Goal: Task Accomplishment & Management: Manage account settings

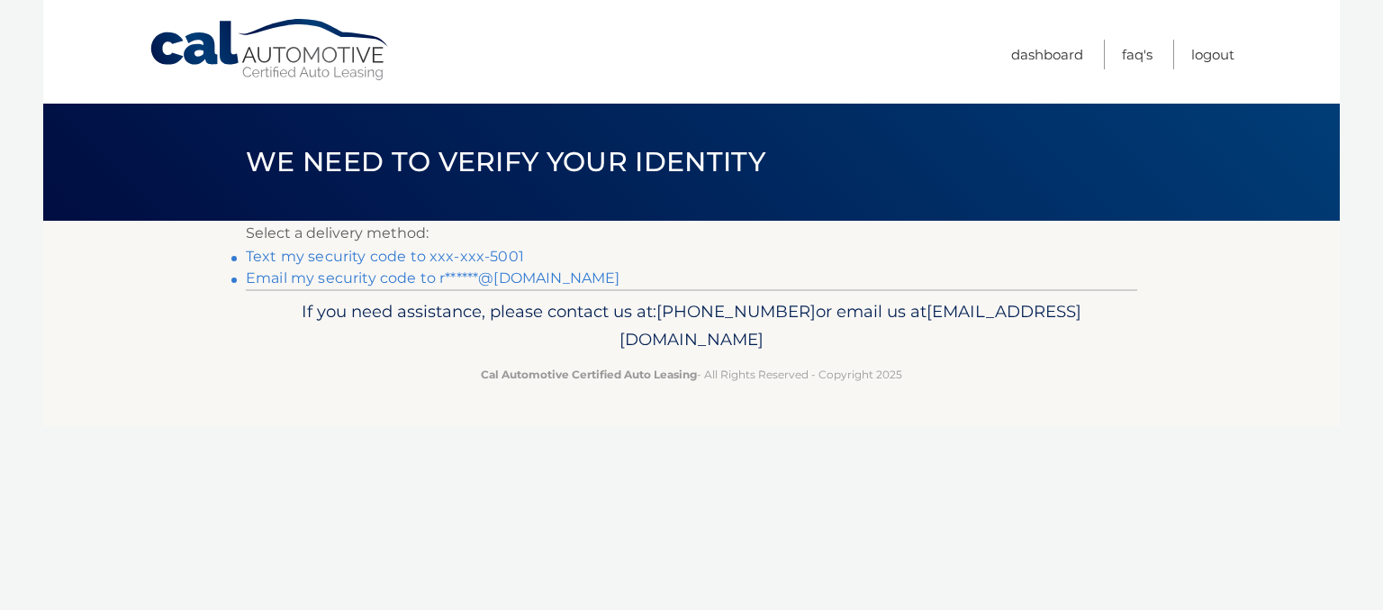
click at [447, 257] on link "Text my security code to xxx-xxx-5001" at bounding box center [385, 256] width 278 height 17
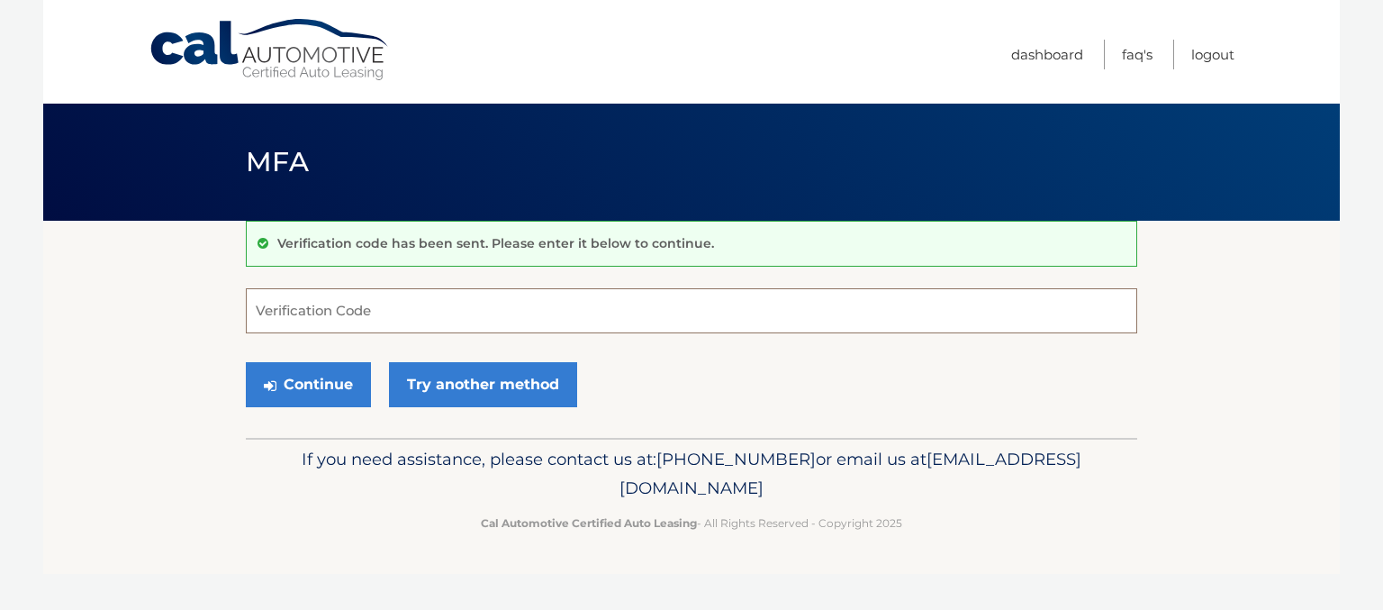
click at [644, 320] on input "Verification Code" at bounding box center [691, 310] width 891 height 45
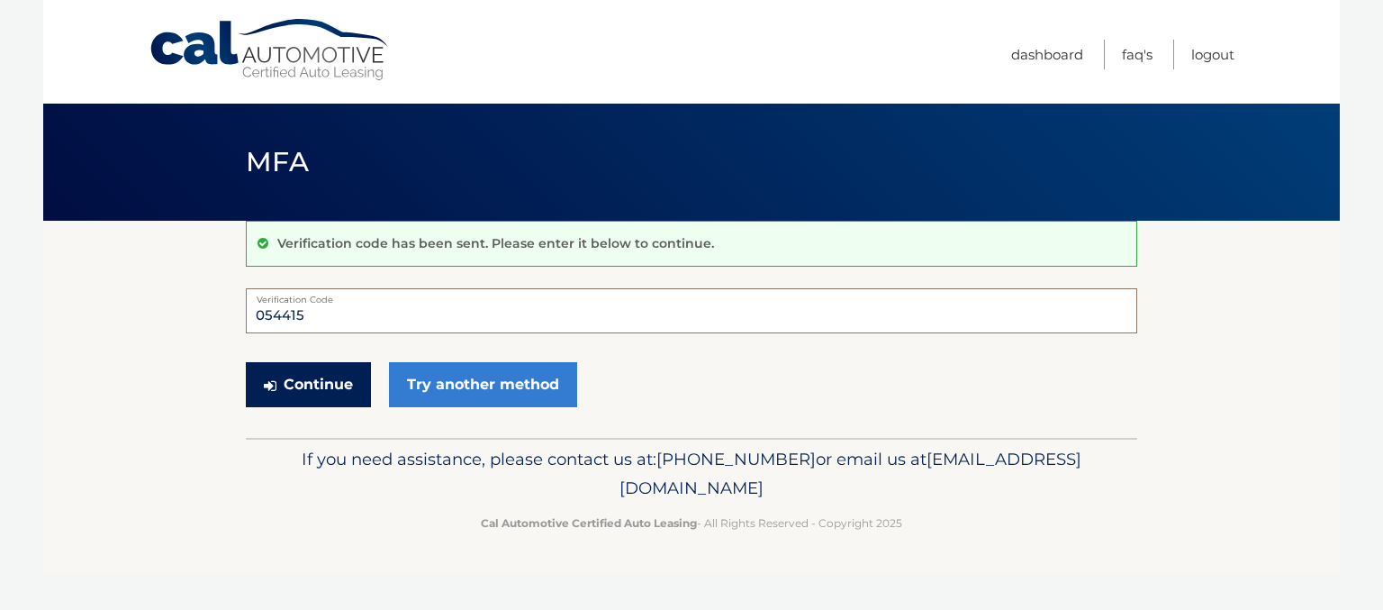
type input "054415"
click at [357, 378] on button "Continue" at bounding box center [308, 384] width 125 height 45
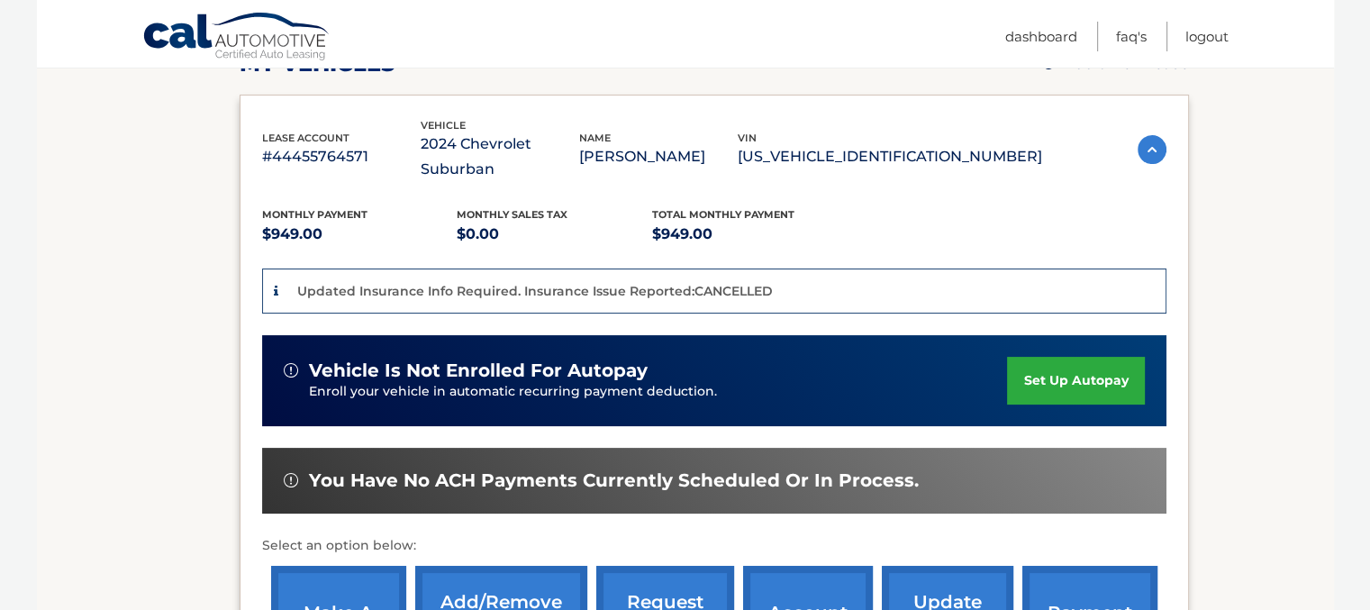
scroll to position [276, 0]
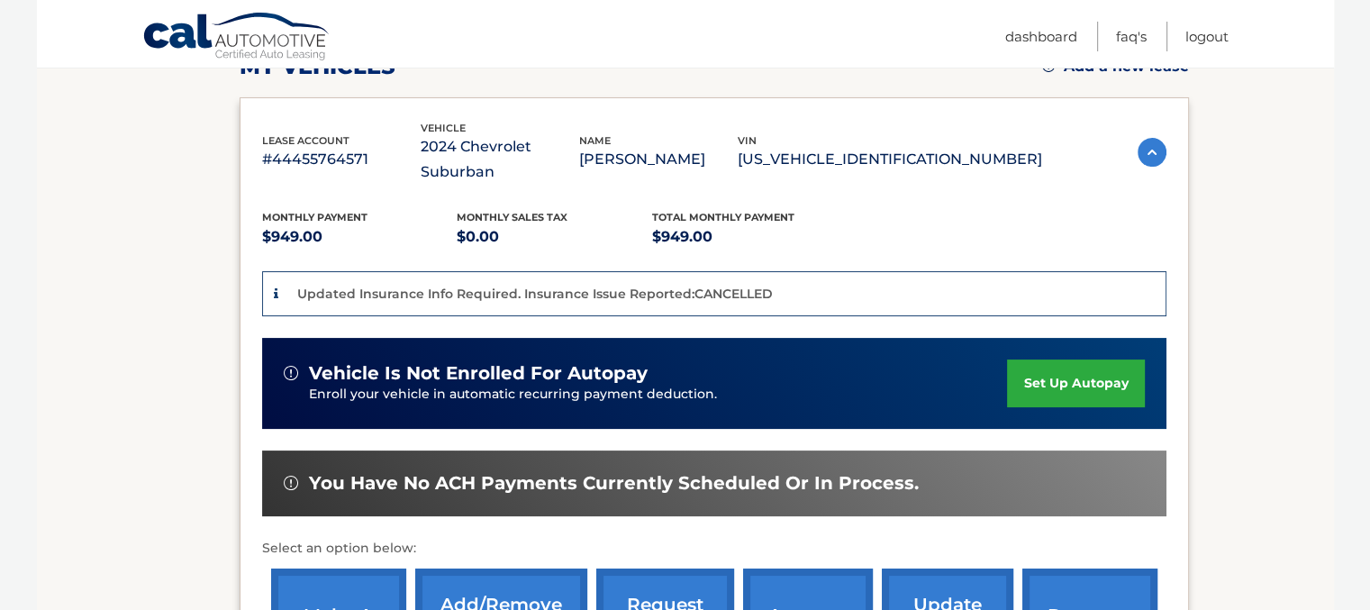
click at [385, 285] on p "Updated Insurance Info Required. Insurance Issue Reported:CANCELLED" at bounding box center [534, 293] width 475 height 16
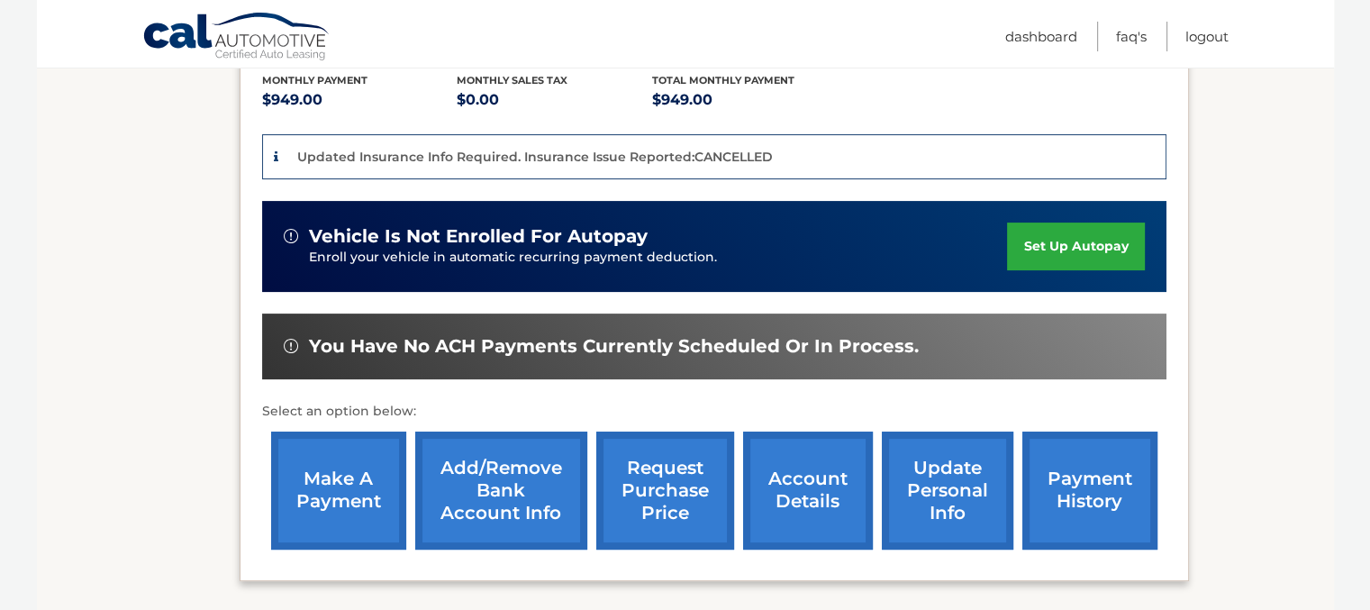
scroll to position [414, 0]
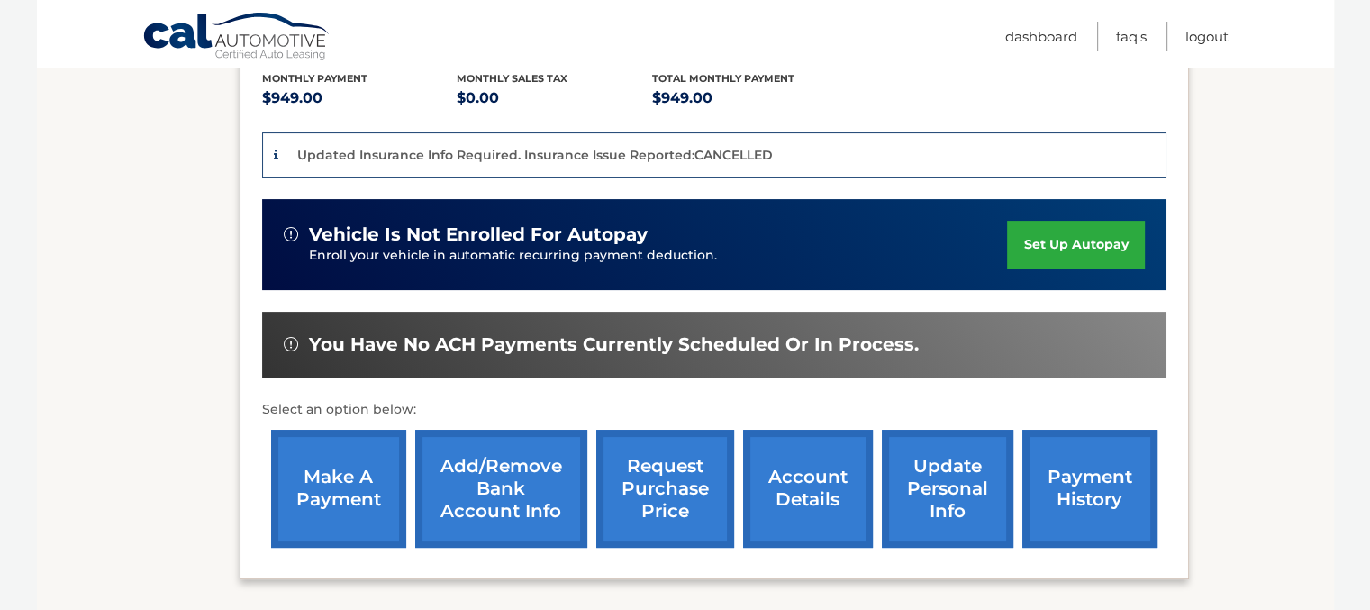
click at [665, 453] on link "request purchase price" at bounding box center [665, 489] width 138 height 118
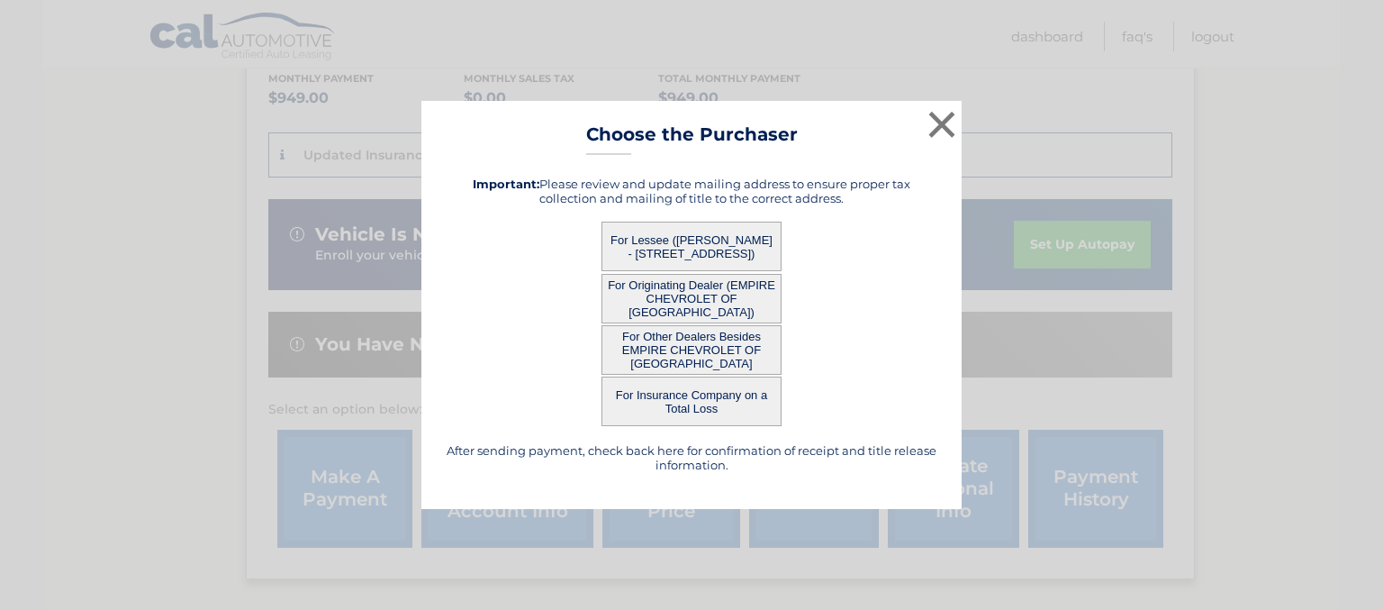
click at [686, 232] on button "For Lessee ([PERSON_NAME] - [STREET_ADDRESS])" at bounding box center [692, 247] width 180 height 50
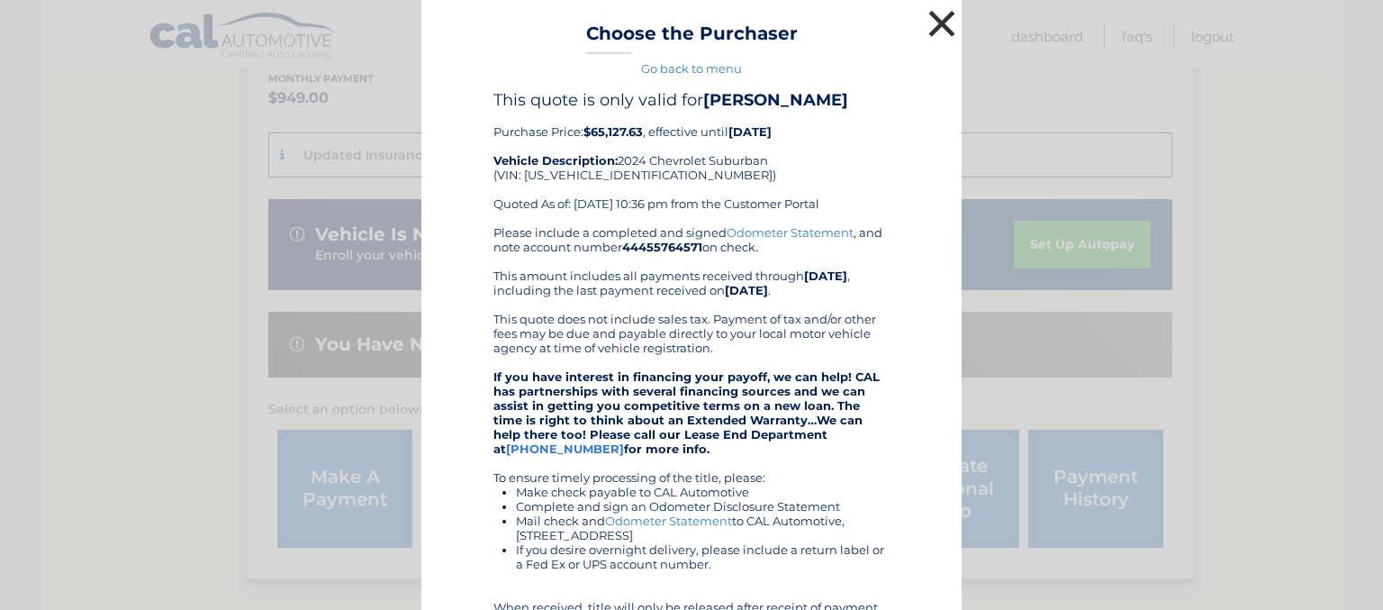
click at [933, 32] on button "×" at bounding box center [942, 23] width 36 height 36
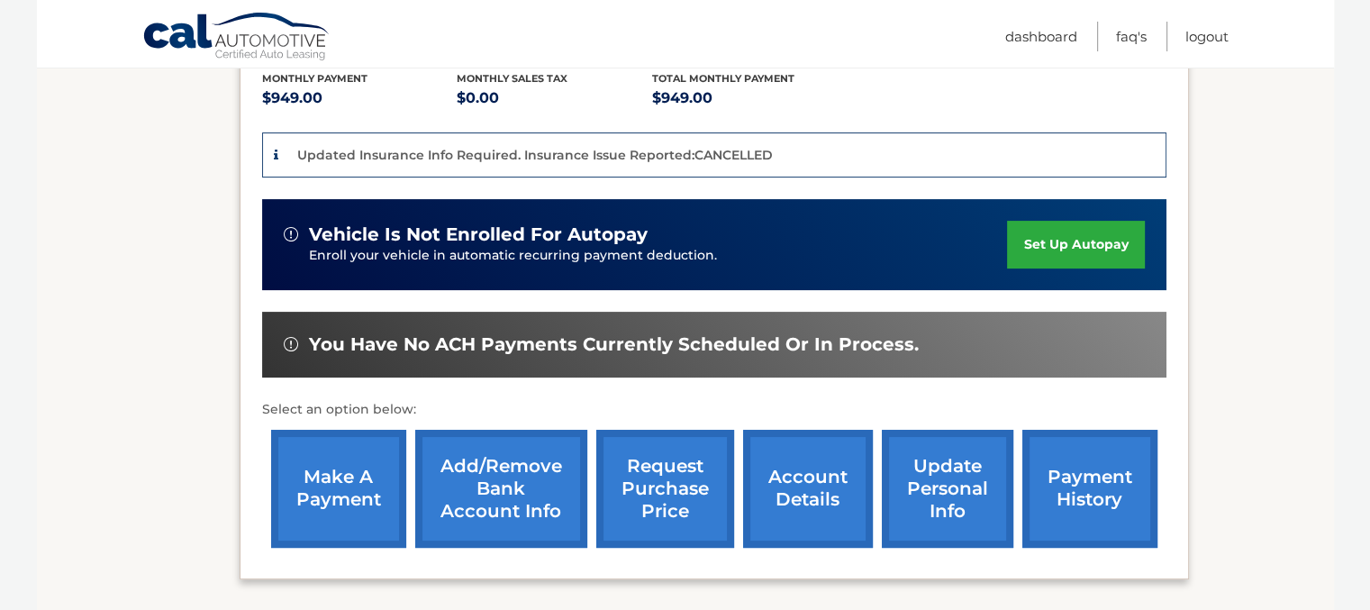
click at [328, 451] on link "make a payment" at bounding box center [338, 489] width 135 height 118
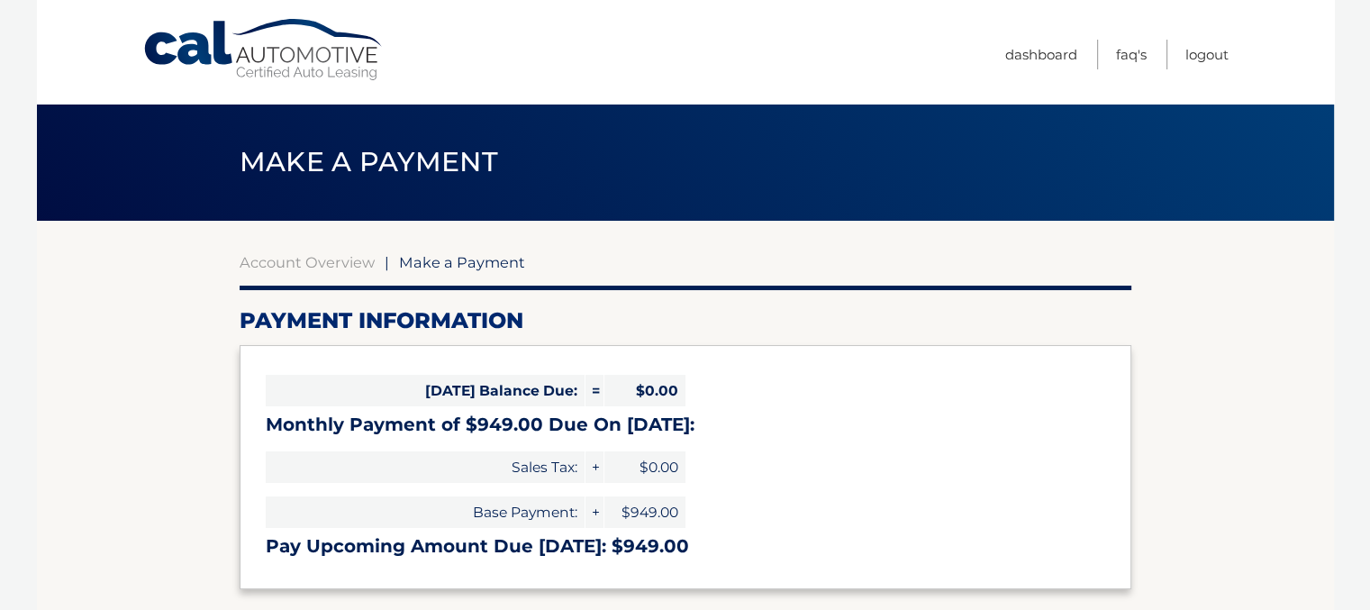
select select "ODEzZjI0ZDUtZGJlOC00ODg4LTg5ZTctM2Q1YzFmYWQzODc5"
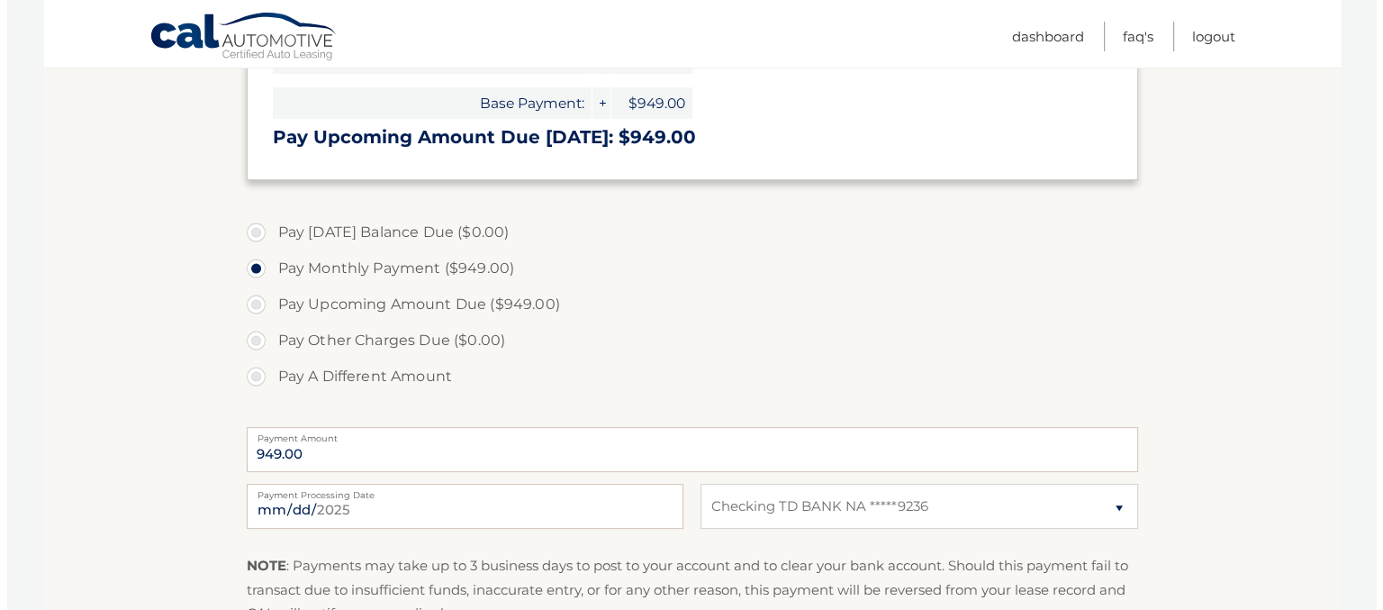
scroll to position [676, 0]
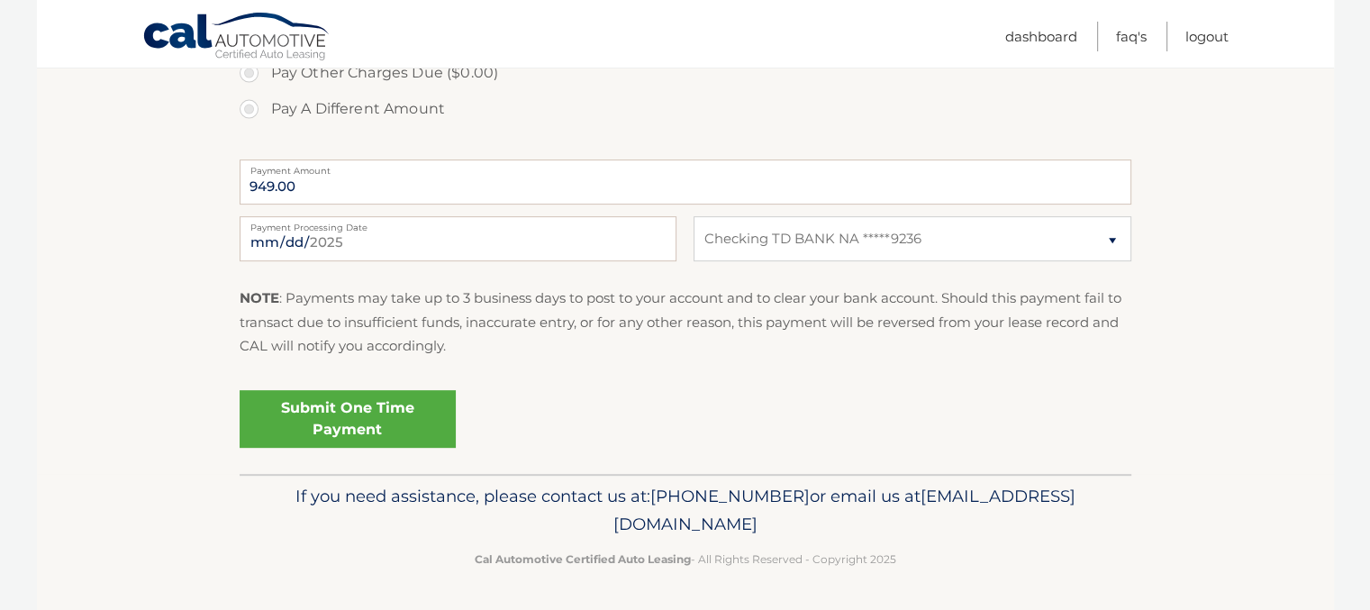
click at [328, 415] on link "Submit One Time Payment" at bounding box center [348, 419] width 216 height 58
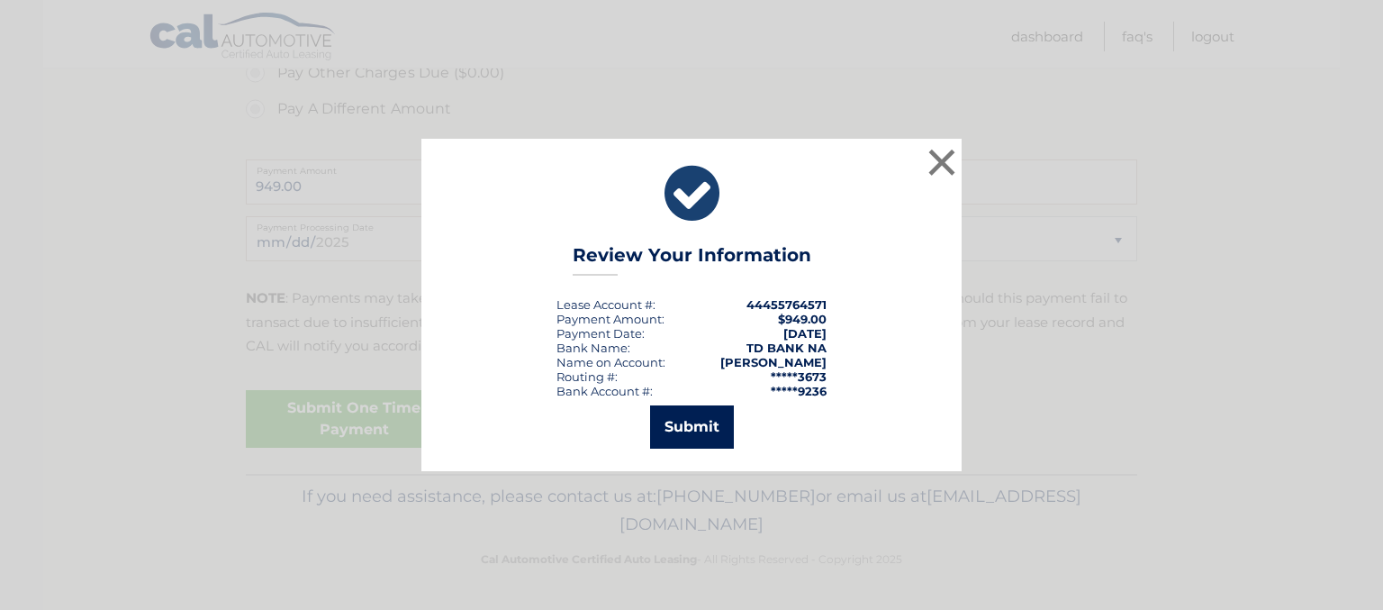
click at [697, 432] on button "Submit" at bounding box center [692, 426] width 84 height 43
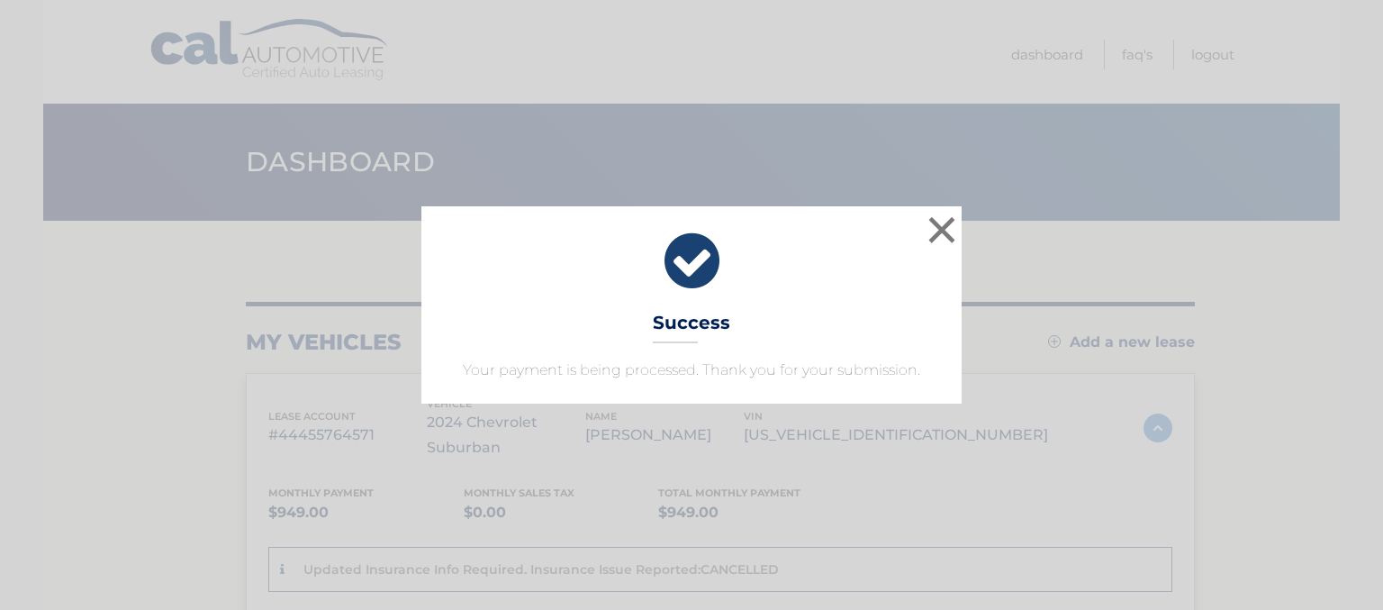
click at [697, 432] on div "× Success Your payment is being processed. Thank you for your submission. Loadi…" at bounding box center [691, 305] width 1383 height 610
